Goal: Complete application form: Complete application form

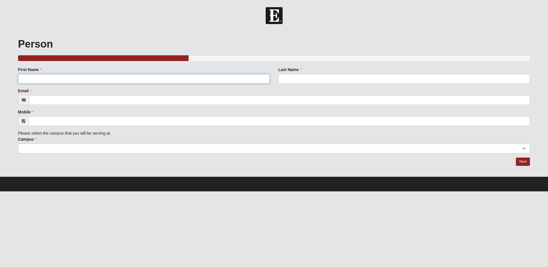
click at [173, 75] on input "First Name" at bounding box center [144, 79] width 252 height 10
type input "[PERSON_NAME]"
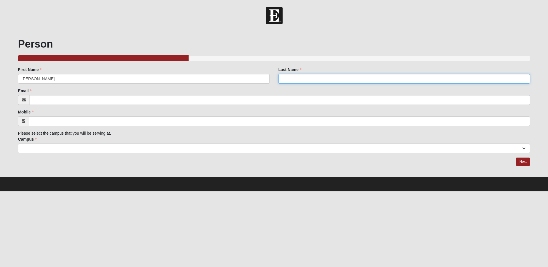
type input "[PERSON_NAME]"
type input "[EMAIL_ADDRESS][DOMAIN_NAME]"
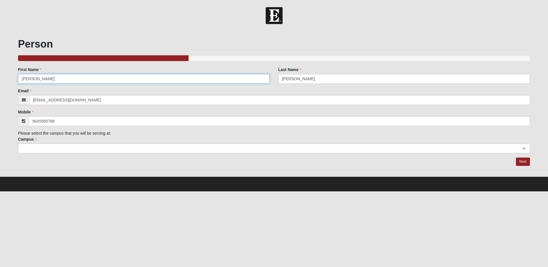
type input "[PHONE_NUMBER]"
click at [126, 146] on select "Arlington Baymeadows Eleven22 Online [PERSON_NAME][GEOGRAPHIC_DATA] Jesup [GEOG…" at bounding box center [274, 149] width 512 height 10
select select "17"
click at [18, 144] on select "Arlington Baymeadows Eleven22 Online [PERSON_NAME][GEOGRAPHIC_DATA] Jesup [GEOG…" at bounding box center [274, 149] width 512 height 10
click at [527, 163] on link "Next" at bounding box center [523, 162] width 14 height 8
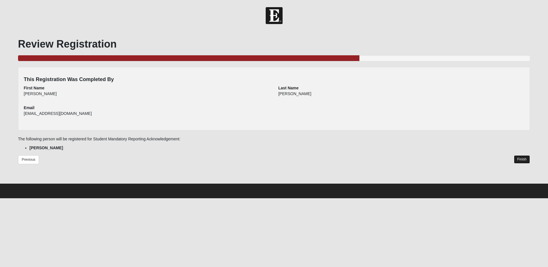
click at [528, 161] on link "Finish" at bounding box center [522, 159] width 16 height 8
